Goal: Transaction & Acquisition: Purchase product/service

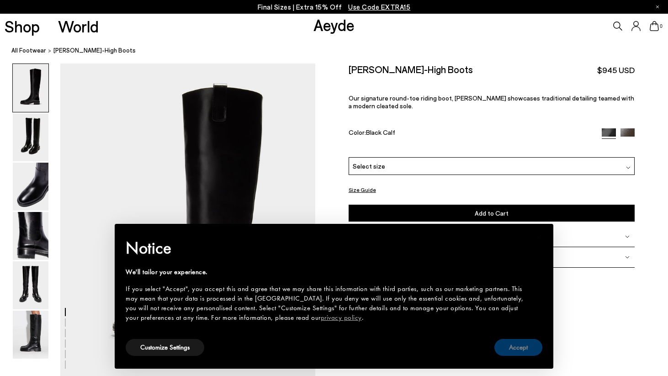
click at [511, 349] on button "Accept" at bounding box center [519, 347] width 48 height 17
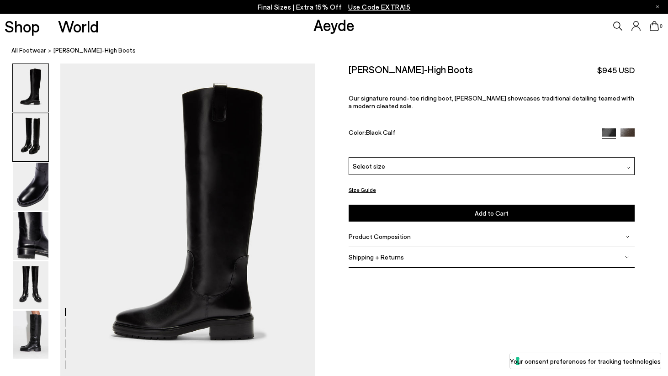
click at [23, 139] on img at bounding box center [31, 137] width 36 height 48
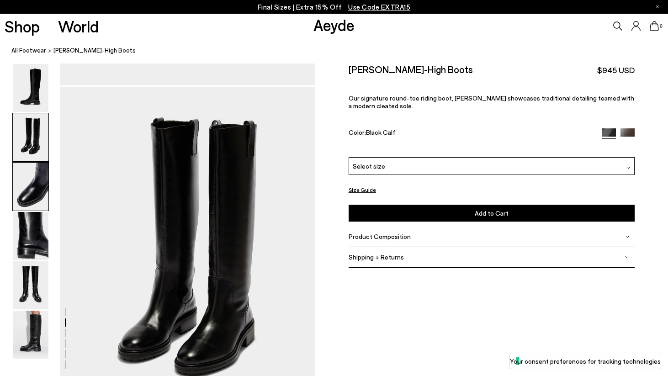
scroll to position [315, 0]
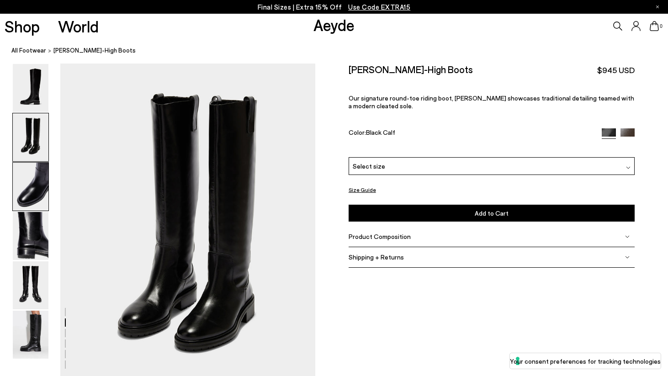
click at [32, 186] on img at bounding box center [31, 187] width 36 height 48
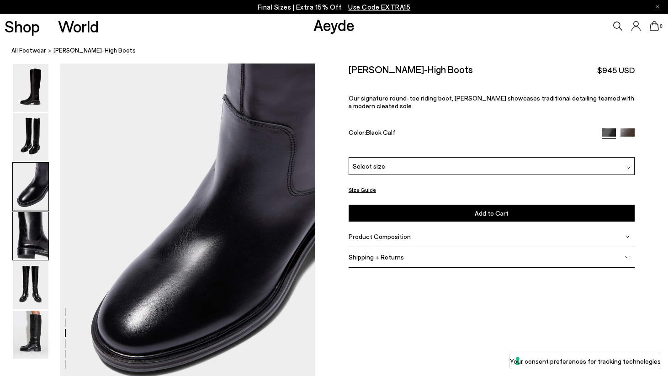
click at [39, 231] on img at bounding box center [31, 236] width 36 height 48
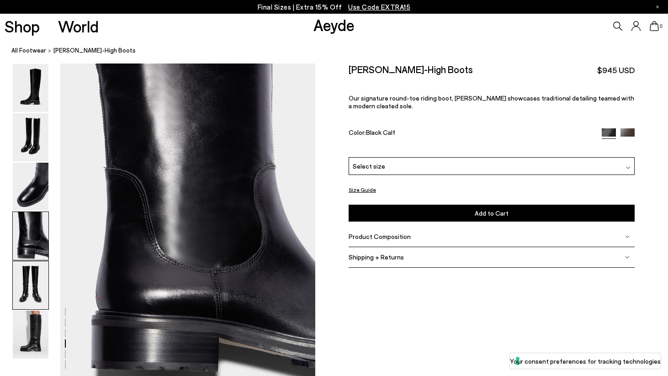
click at [32, 274] on img at bounding box center [31, 285] width 36 height 48
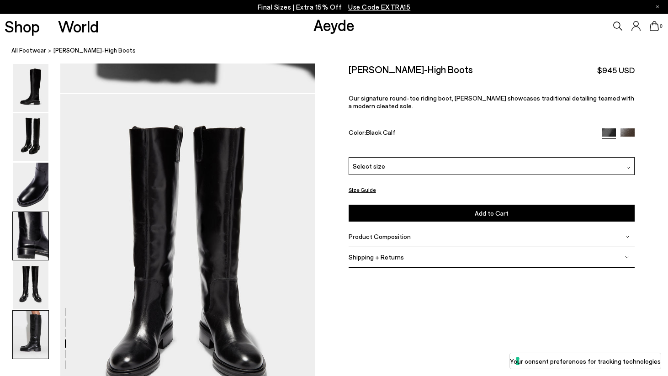
scroll to position [1338, 0]
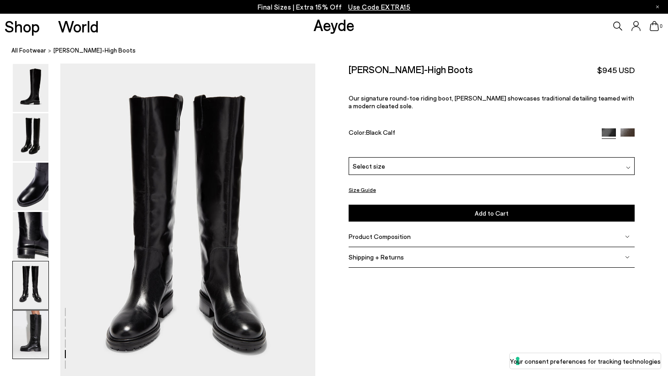
click at [32, 324] on img at bounding box center [31, 335] width 36 height 48
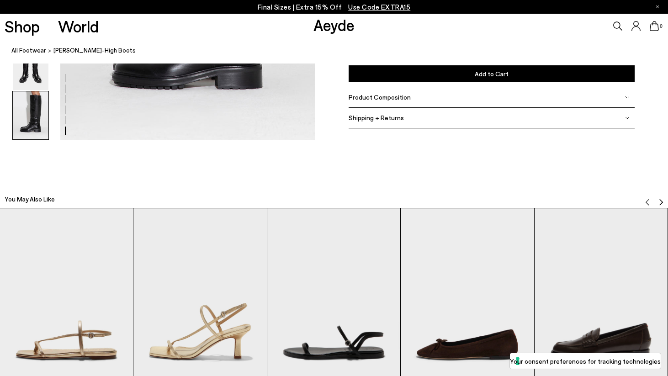
scroll to position [1950, 0]
